Goal: Find specific page/section: Find specific page/section

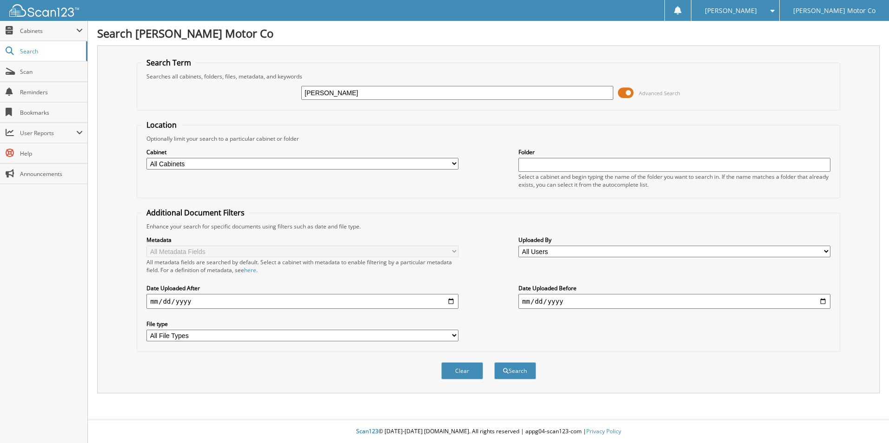
type input "[PERSON_NAME]"
click at [494, 362] on button "Search" at bounding box center [515, 370] width 42 height 17
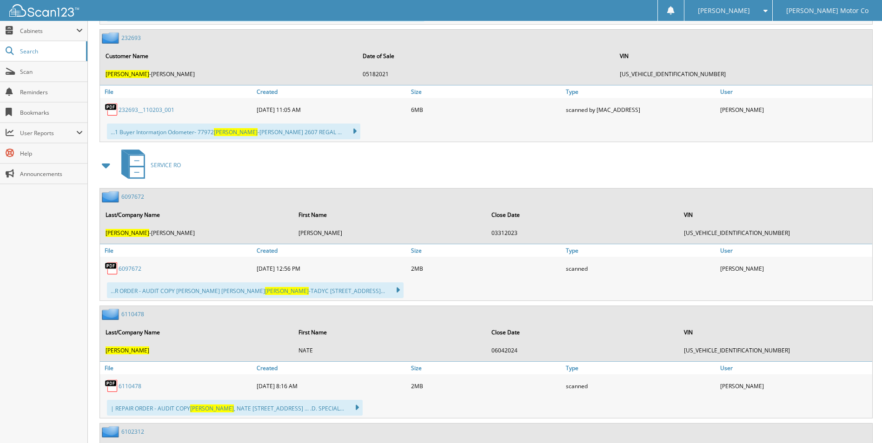
scroll to position [558, 0]
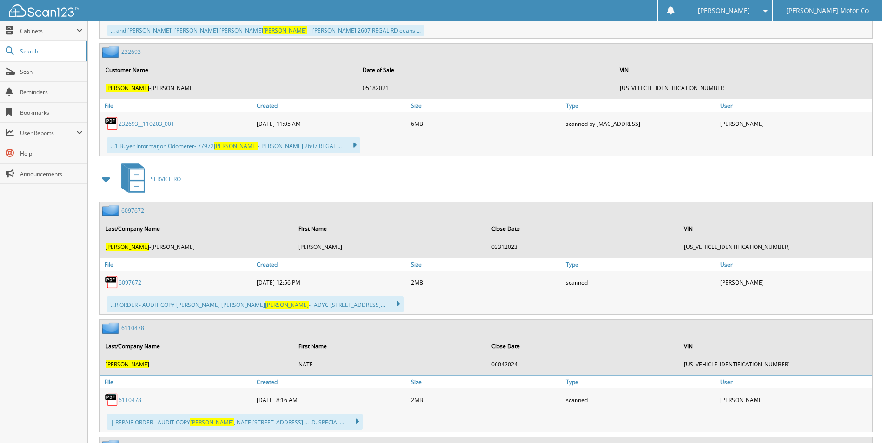
click at [126, 283] on link "6097672" at bounding box center [130, 283] width 23 height 8
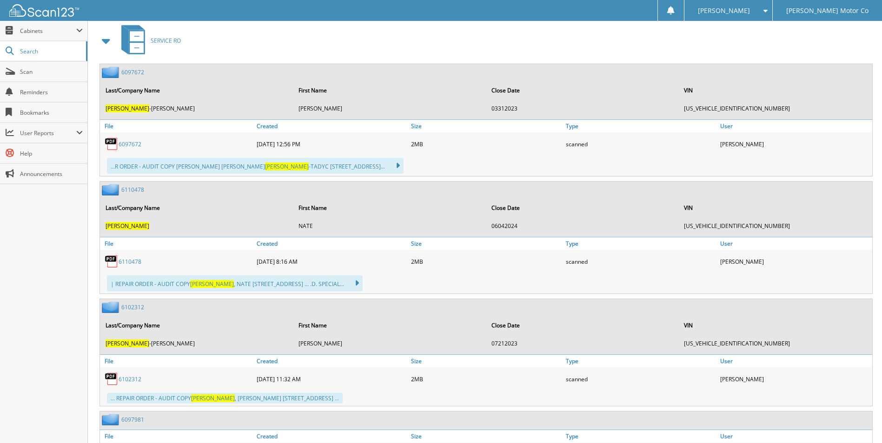
scroll to position [697, 0]
click at [132, 259] on link "6110478" at bounding box center [130, 261] width 23 height 8
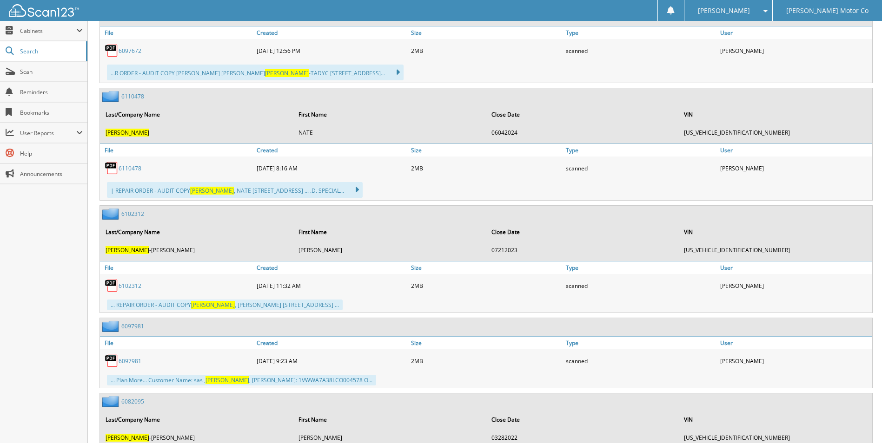
scroll to position [790, 0]
click at [129, 285] on link "6102312" at bounding box center [130, 286] width 23 height 8
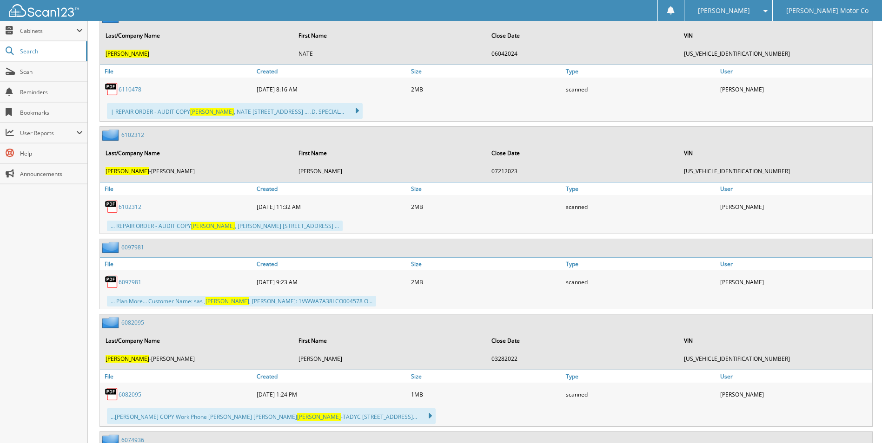
scroll to position [883, 0]
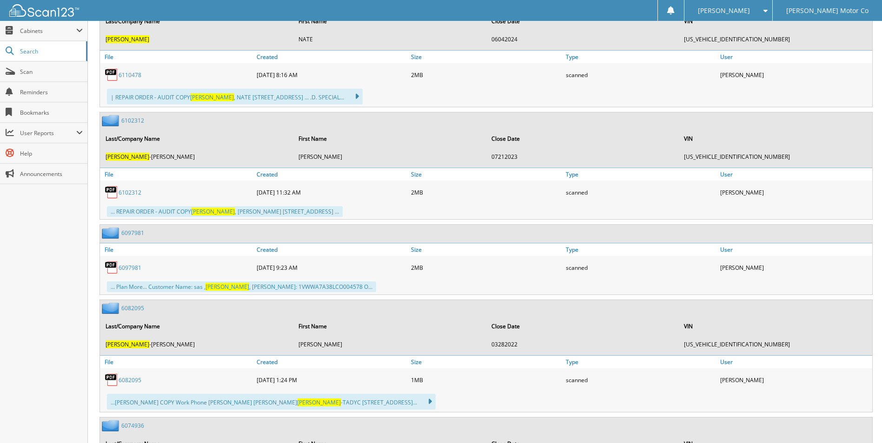
click at [137, 268] on link "6097981" at bounding box center [130, 268] width 23 height 8
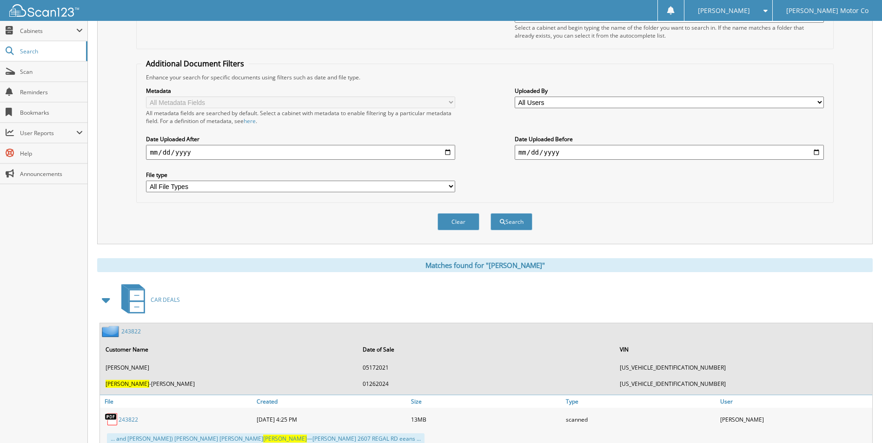
scroll to position [0, 0]
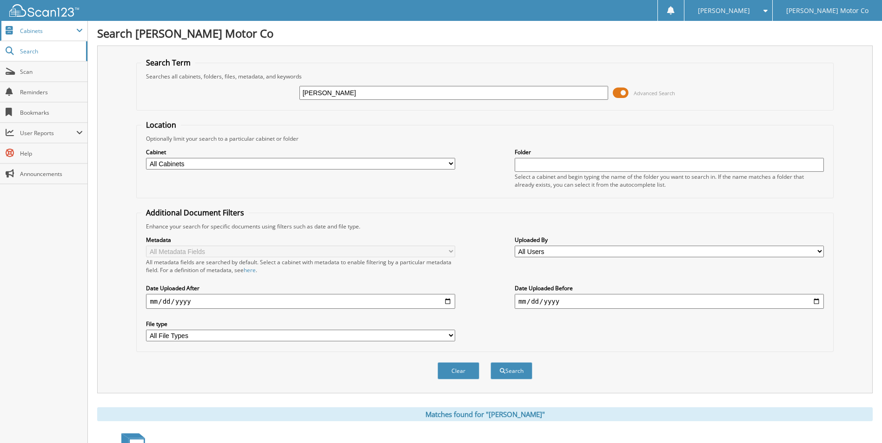
click at [42, 39] on span "Cabinets" at bounding box center [43, 31] width 87 height 20
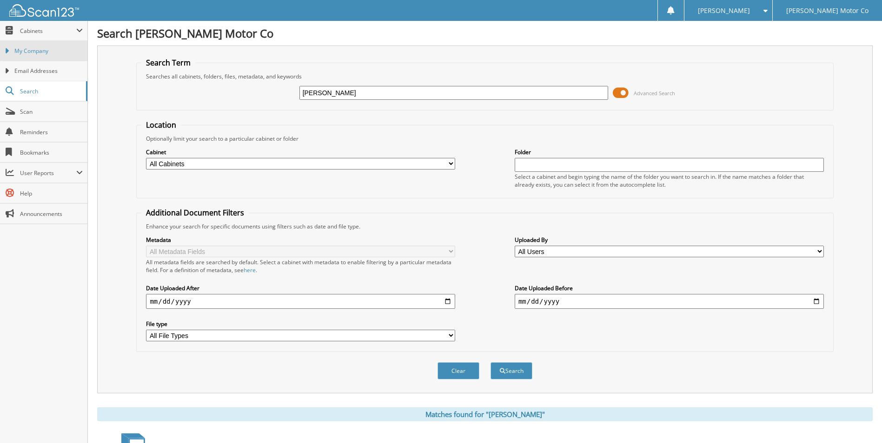
click at [42, 48] on span "My Company" at bounding box center [48, 51] width 68 height 8
